Goal: Find specific page/section: Find specific page/section

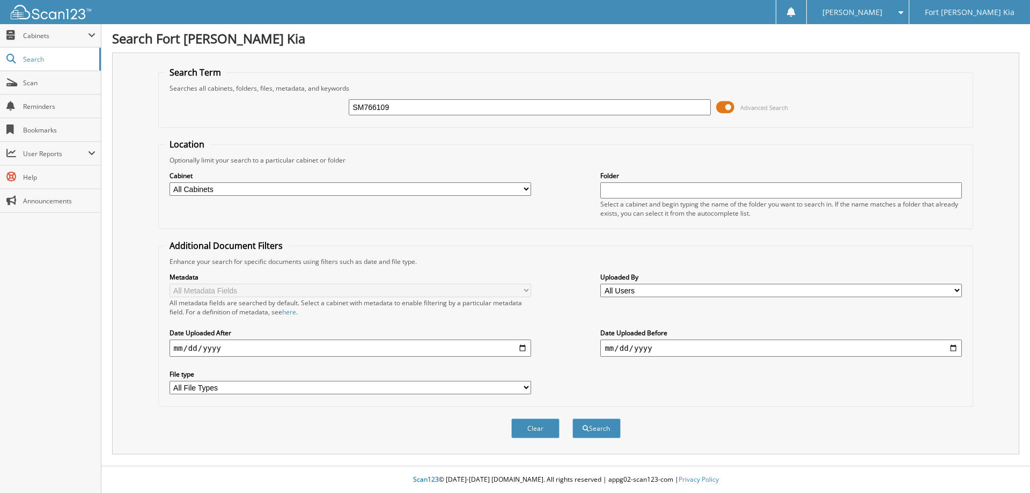
type input "SM766109"
click at [572, 418] on button "Search" at bounding box center [596, 428] width 48 height 20
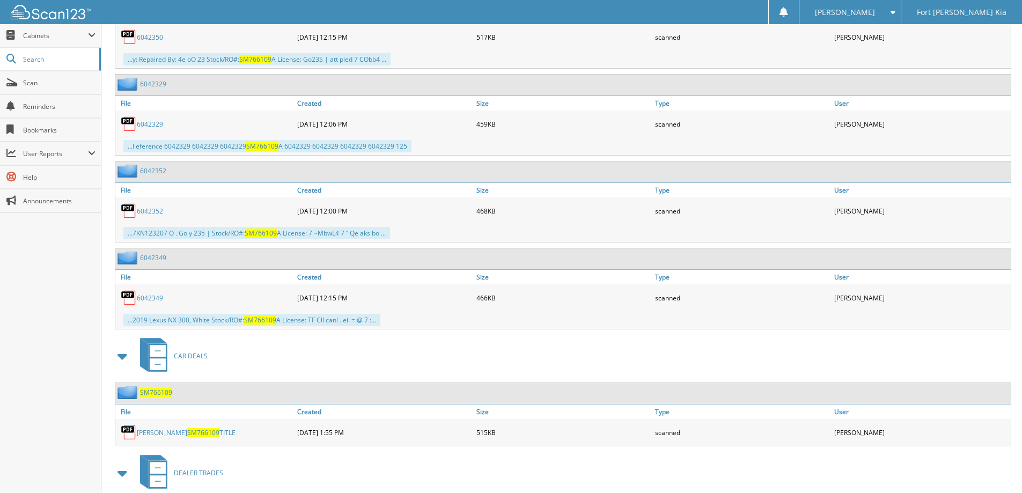
scroll to position [1065, 0]
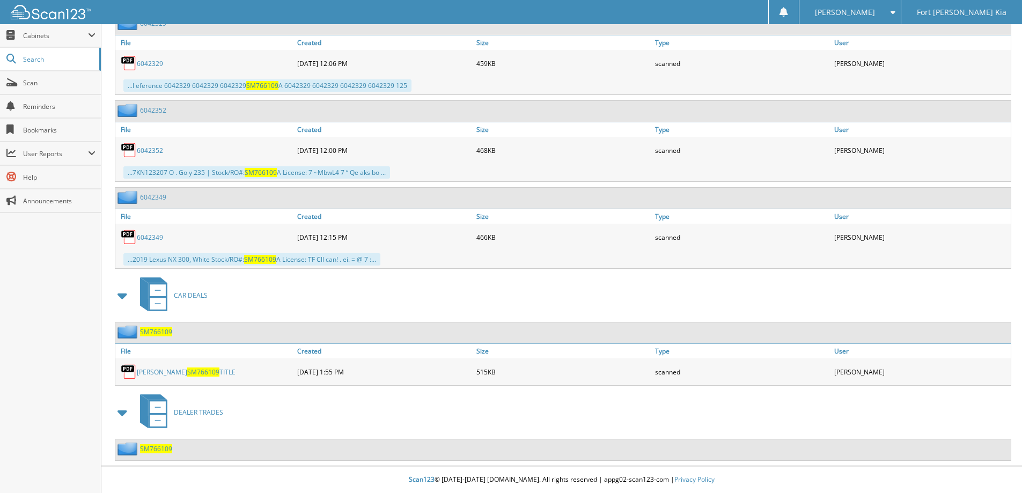
click at [161, 332] on span "SM766109" at bounding box center [156, 331] width 32 height 9
